Goal: Find specific page/section: Find specific page/section

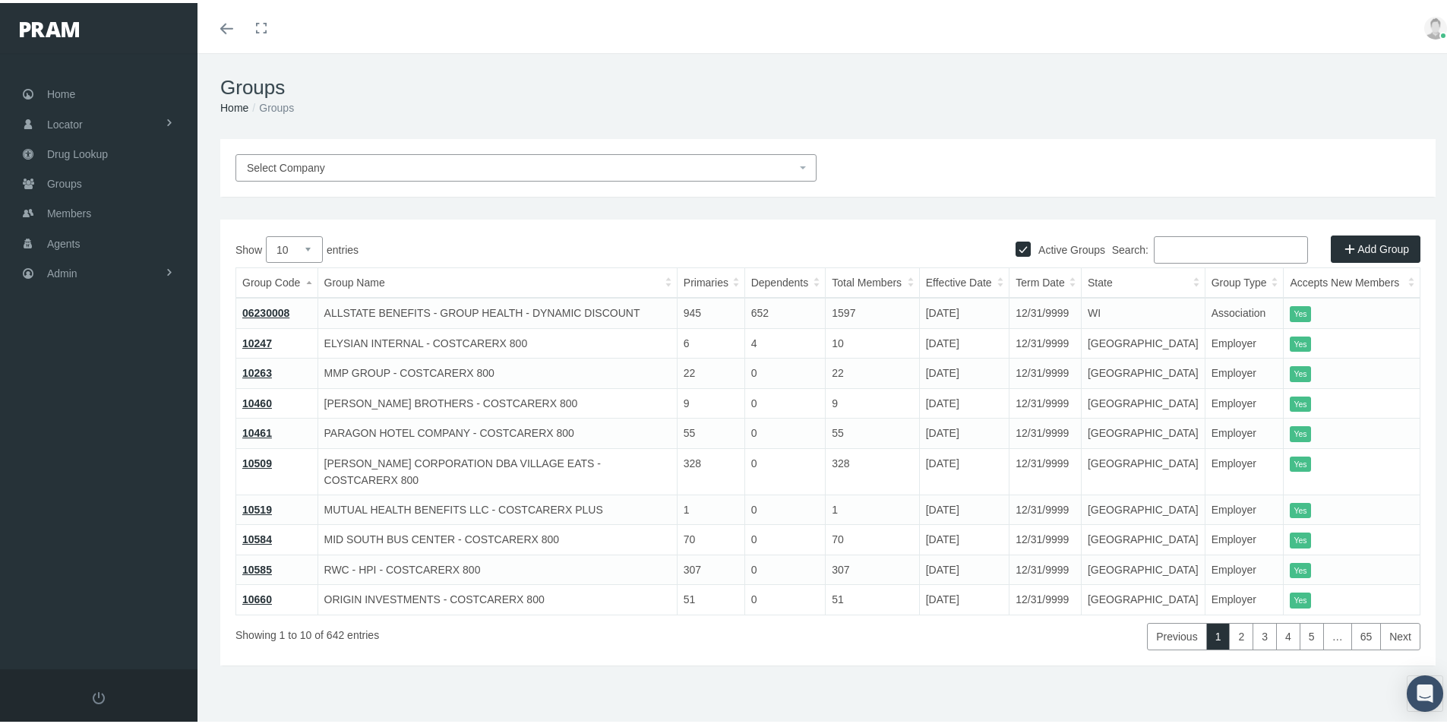
click at [376, 680] on div "Select Company Active Groups Add Group Show 10 25 50 100 entries Search: Group …" at bounding box center [827, 422] width 1261 height 572
click at [1160, 248] on input "Search:" at bounding box center [1231, 246] width 154 height 27
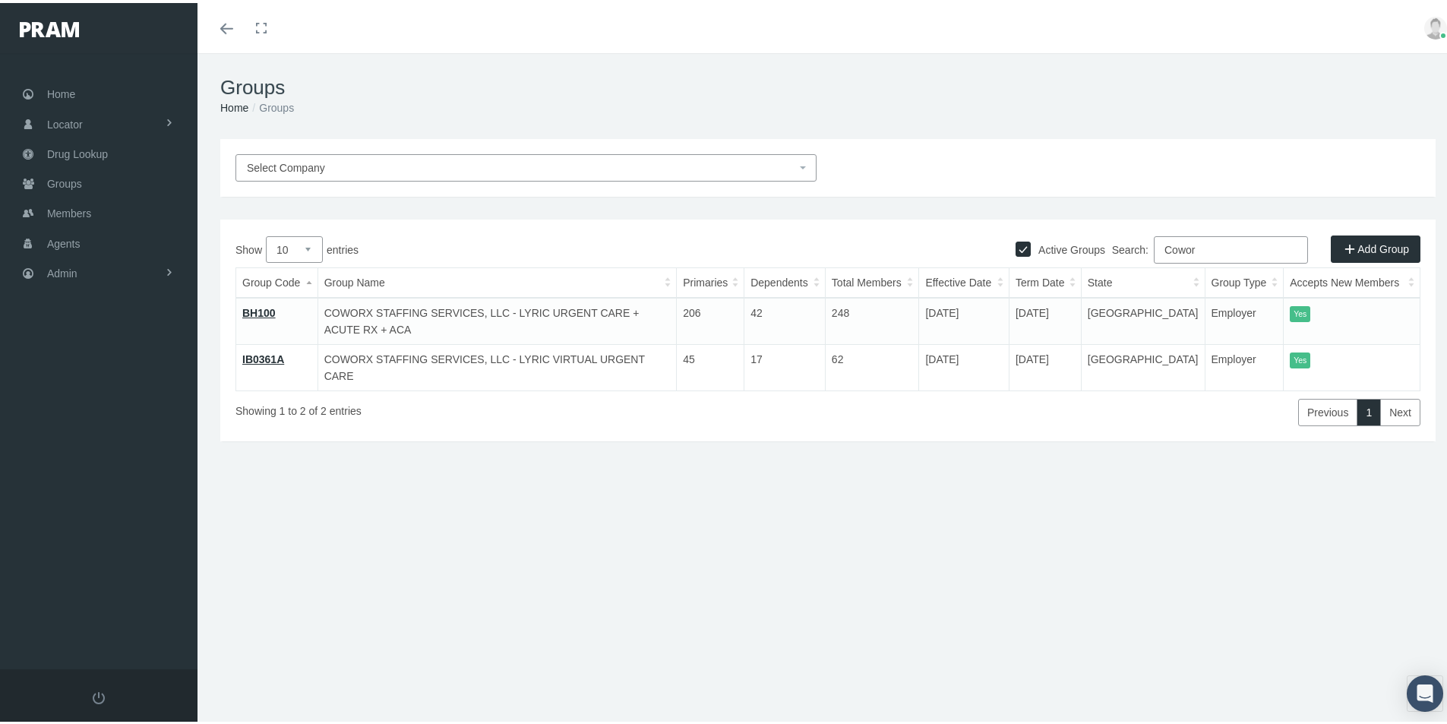
type input "Cowor"
click at [267, 356] on link "IB0361A" at bounding box center [263, 356] width 42 height 12
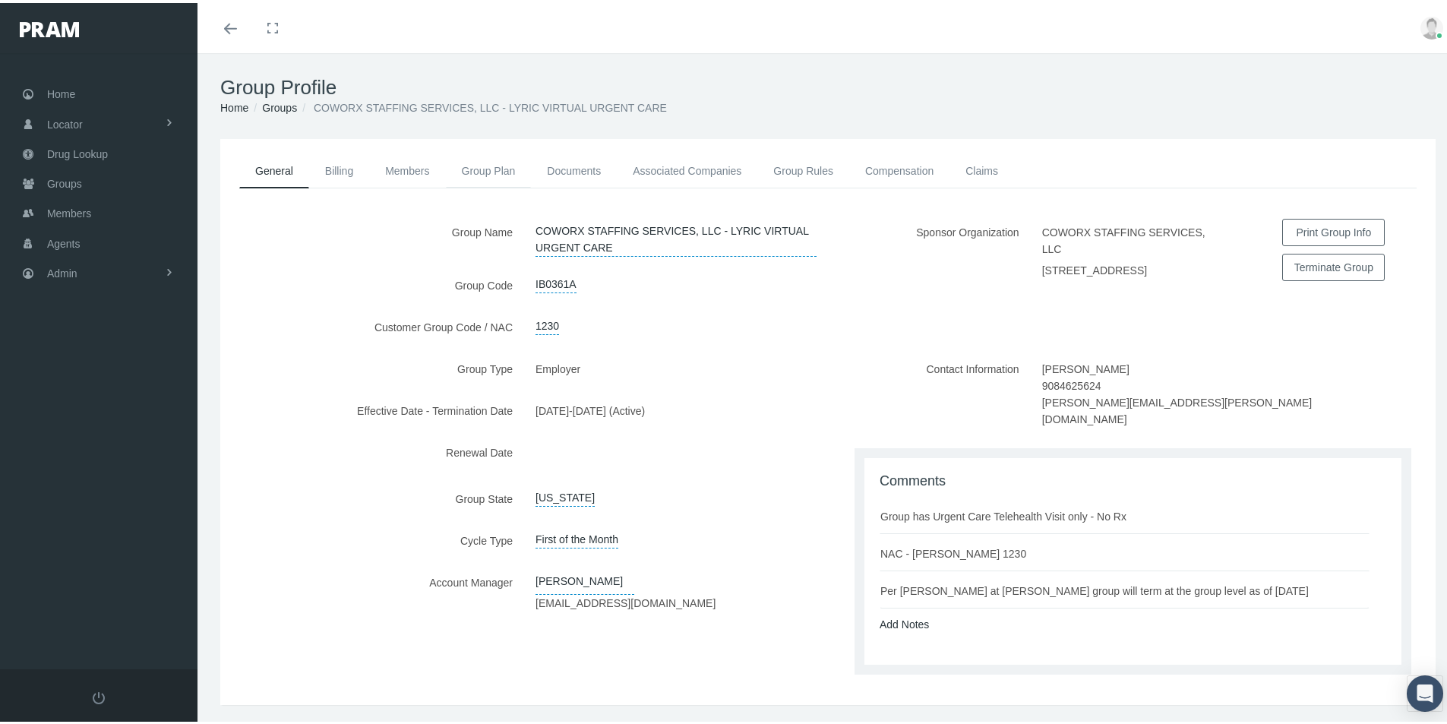
click at [477, 168] on link "Group Plan" at bounding box center [489, 167] width 86 height 33
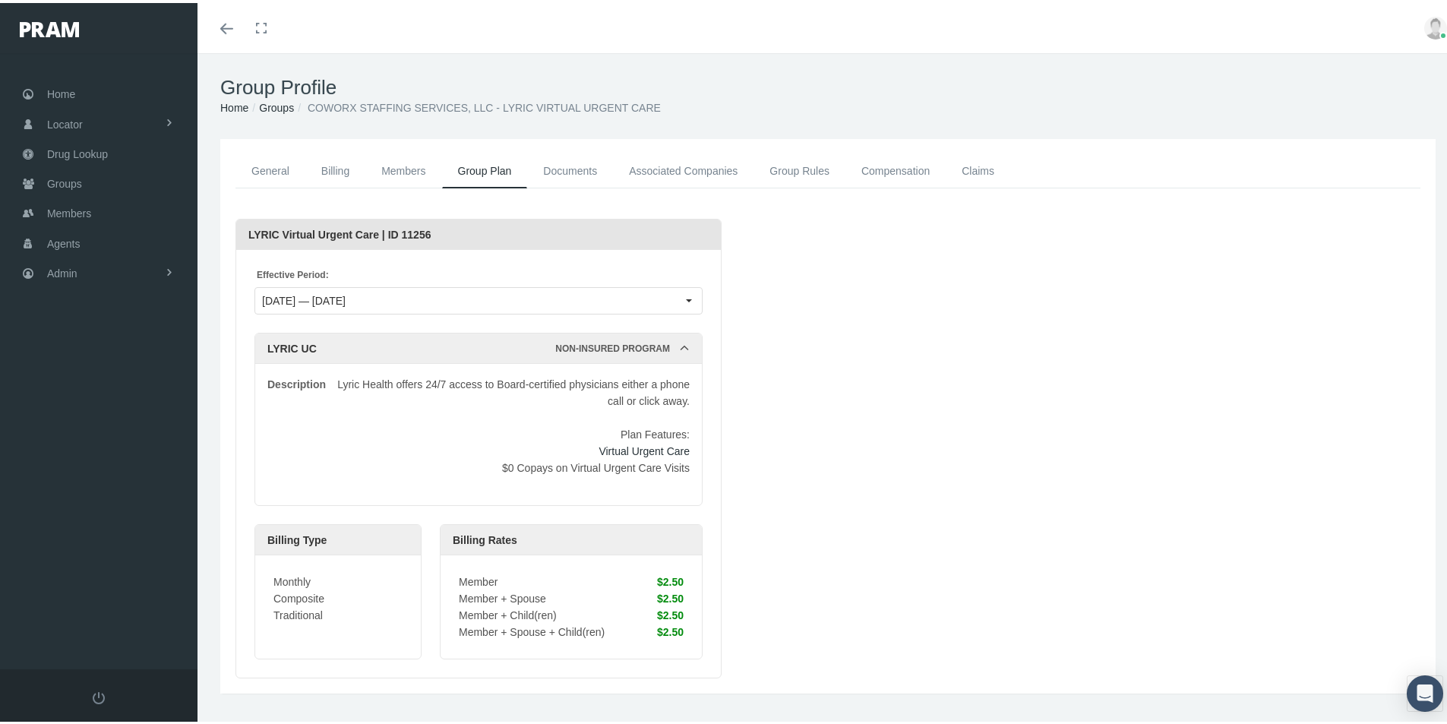
click at [274, 103] on link "Groups" at bounding box center [276, 105] width 35 height 12
